Goal: Task Accomplishment & Management: Manage account settings

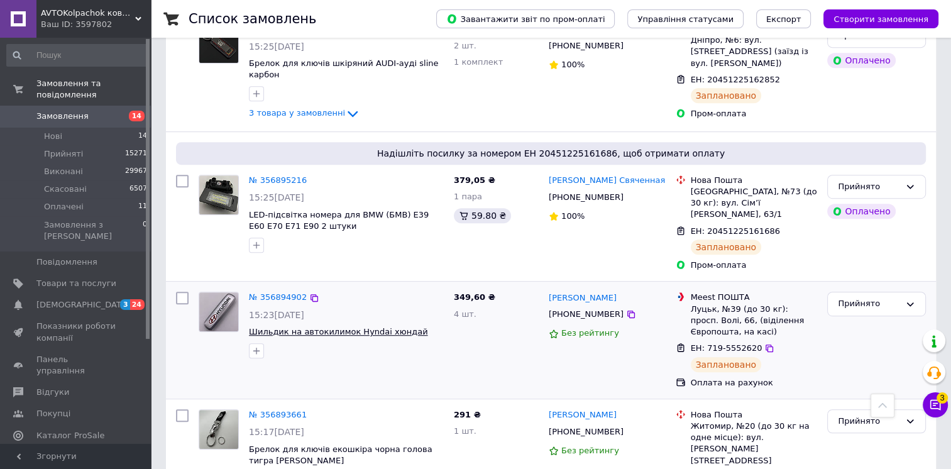
scroll to position [691, 0]
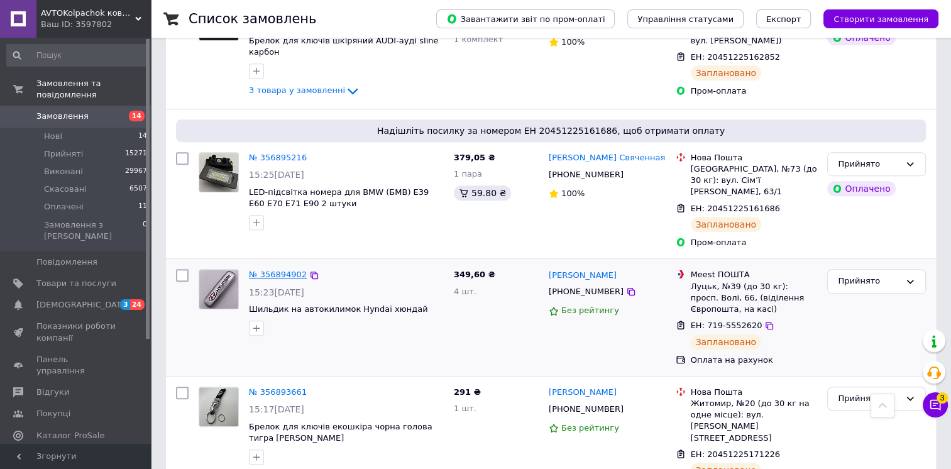
click at [283, 270] on link "№ 356894902" at bounding box center [278, 274] width 58 height 9
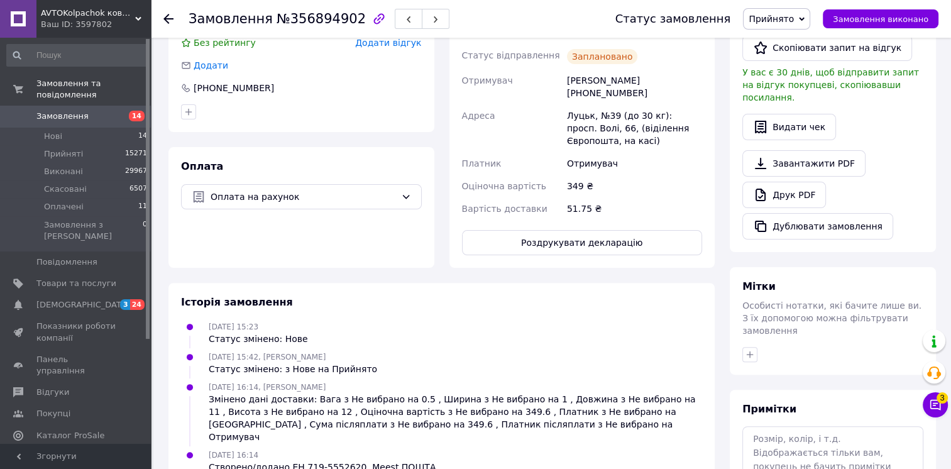
scroll to position [314, 0]
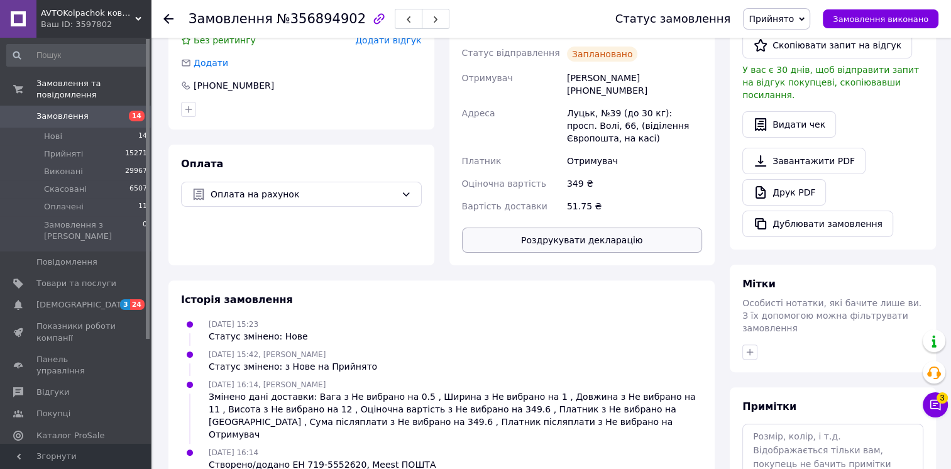
click at [596, 240] on button "Роздрукувати декларацію" at bounding box center [582, 239] width 241 height 25
click at [104, 111] on span "Замовлення" at bounding box center [76, 116] width 80 height 11
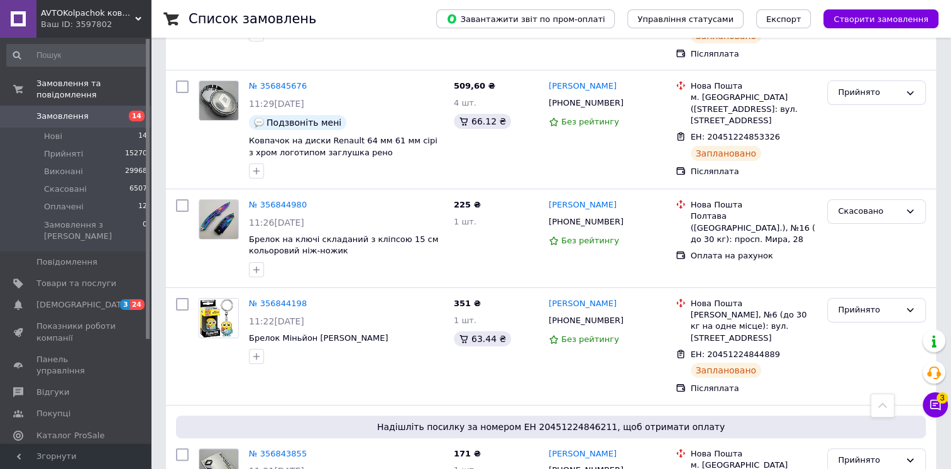
scroll to position [4964, 0]
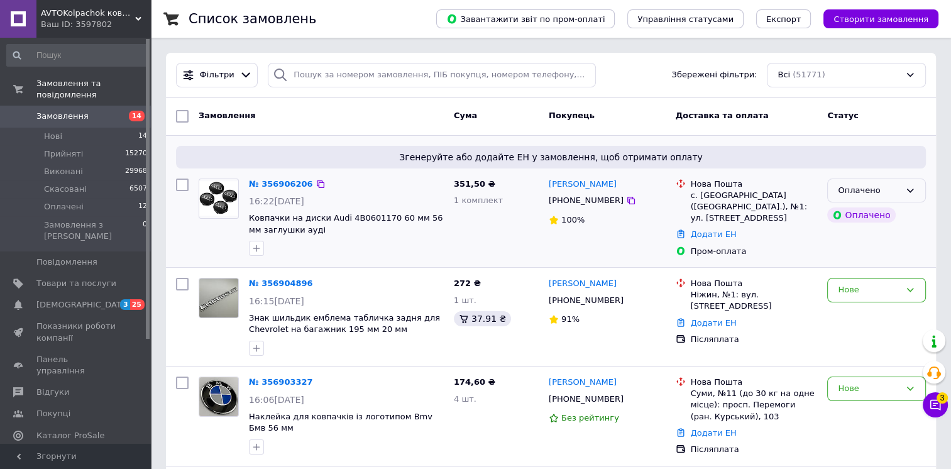
click at [919, 191] on div "Оплачено" at bounding box center [876, 190] width 99 height 25
click at [905, 212] on li "Прийнято" at bounding box center [876, 216] width 97 height 23
click at [873, 302] on div "Нове" at bounding box center [876, 317] width 109 height 88
click at [887, 291] on div "Нове" at bounding box center [869, 289] width 62 height 13
click at [873, 311] on li "Прийнято" at bounding box center [876, 316] width 97 height 23
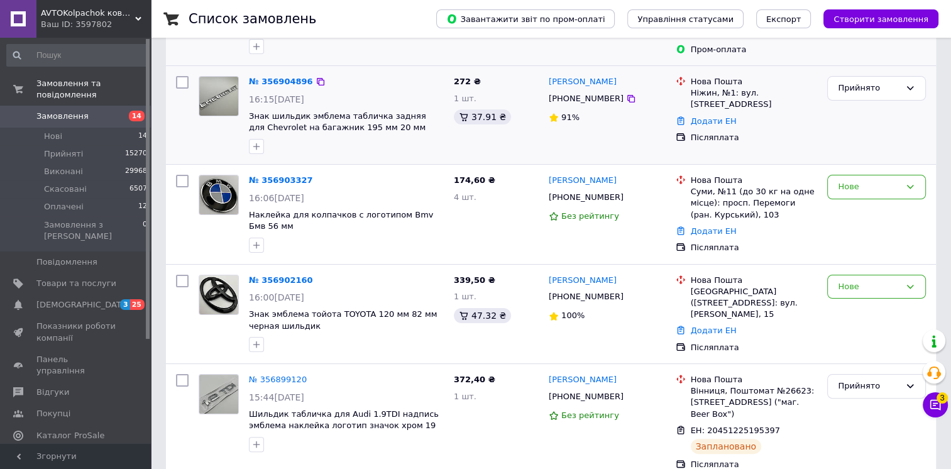
scroll to position [251, 0]
